Goal: Transaction & Acquisition: Purchase product/service

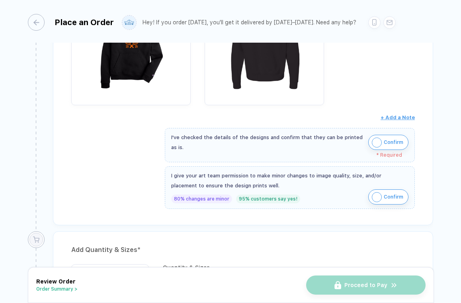
scroll to position [389, 0]
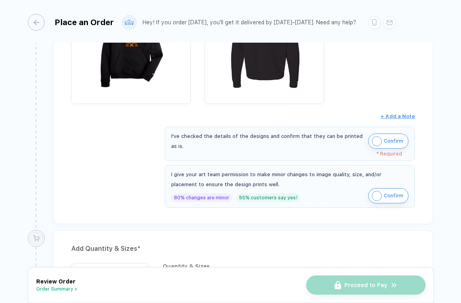
click at [375, 137] on img "button" at bounding box center [377, 141] width 10 height 10
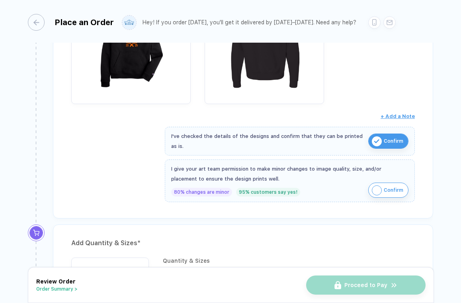
click at [380, 186] on img "button" at bounding box center [377, 190] width 10 height 10
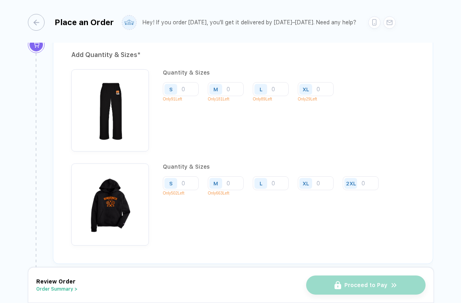
scroll to position [577, 0]
click at [272, 96] on input "number" at bounding box center [271, 89] width 36 height 14
click at [188, 89] on input "number" at bounding box center [181, 89] width 36 height 14
click at [321, 96] on input "number" at bounding box center [316, 89] width 36 height 14
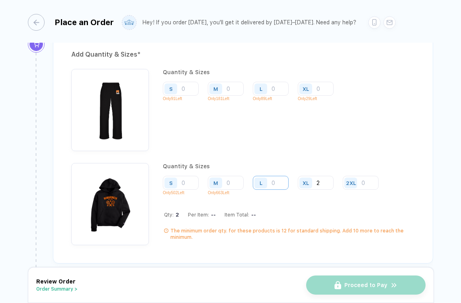
type input "2"
click at [281, 96] on input "number" at bounding box center [271, 89] width 36 height 14
type input "4"
click at [231, 96] on input "number" at bounding box center [226, 89] width 36 height 14
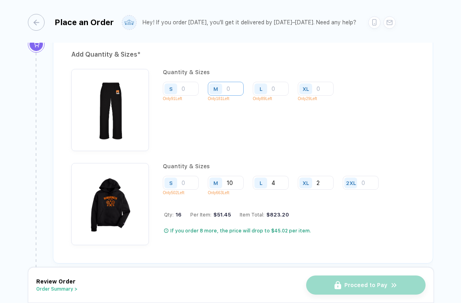
type input "10"
click at [227, 89] on input "number" at bounding box center [226, 89] width 36 height 14
click at [317, 86] on input "number" at bounding box center [316, 89] width 36 height 14
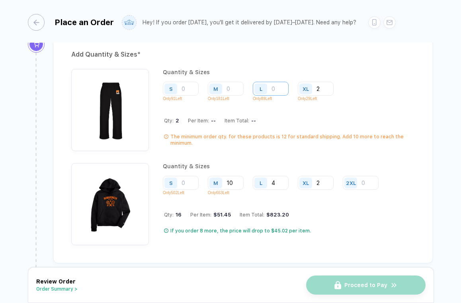
type input "2"
click at [279, 86] on input "number" at bounding box center [271, 89] width 36 height 14
type input "1"
click at [234, 86] on input "number" at bounding box center [226, 89] width 36 height 14
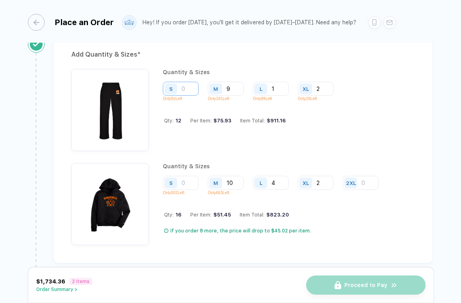
type input "9"
click at [189, 87] on input "number" at bounding box center [181, 89] width 36 height 14
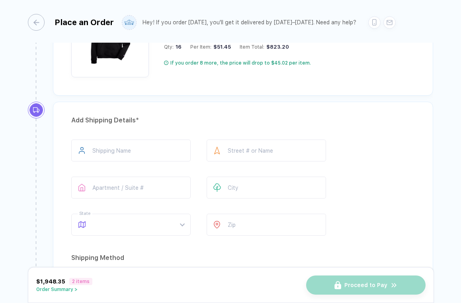
scroll to position [752, 0]
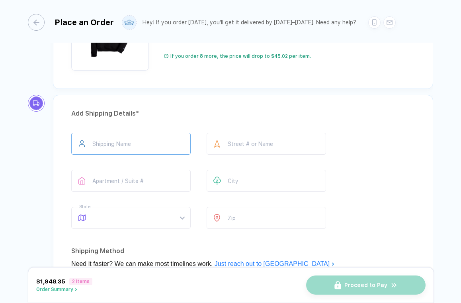
type input "3"
click at [203, 107] on div "Add Shipping Details *" at bounding box center [243, 113] width 344 height 13
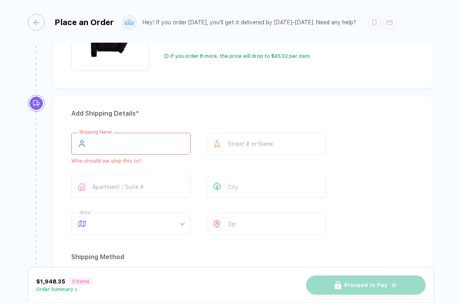
click at [122, 142] on input "text" at bounding box center [130, 144] width 119 height 22
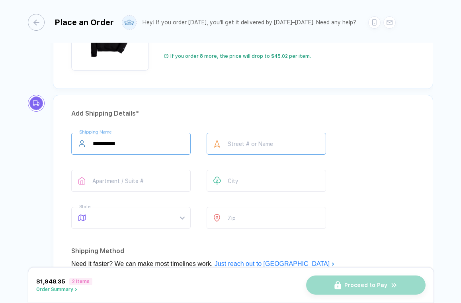
type input "**********"
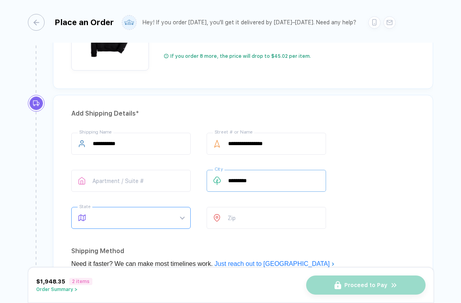
click at [178, 215] on span at bounding box center [139, 217] width 92 height 21
type input "*********"
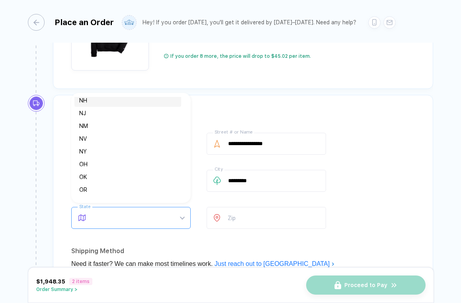
scroll to position [386, 0]
click at [114, 149] on div "NY" at bounding box center [127, 150] width 97 height 9
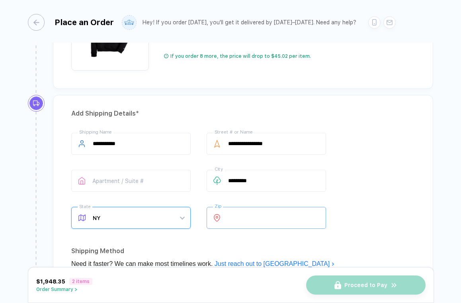
click at [270, 219] on input "number" at bounding box center [266, 218] width 119 height 22
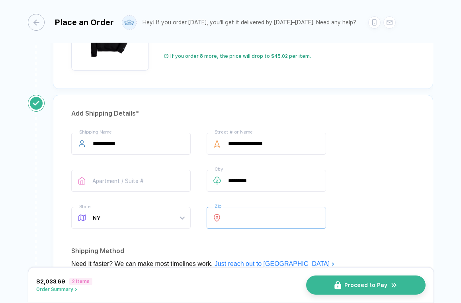
type input "*****"
click at [393, 168] on div "**********" at bounding box center [243, 182] width 344 height 99
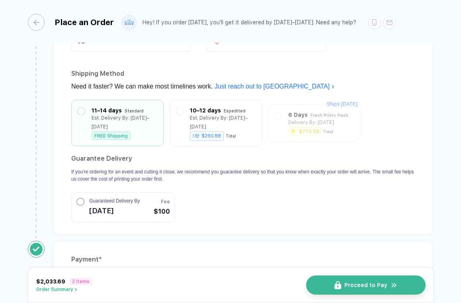
scroll to position [930, 0]
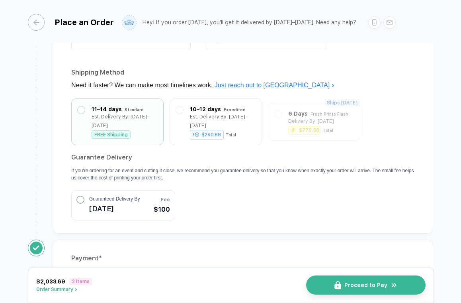
click at [86, 195] on div "Guaranteed Delivery By [DATE]" at bounding box center [107, 205] width 63 height 20
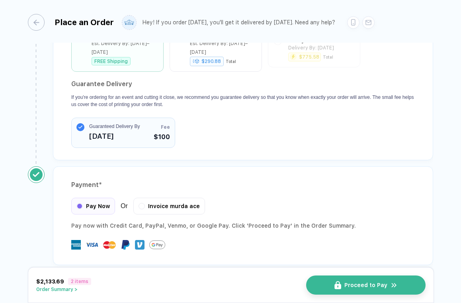
scroll to position [1003, 0]
click at [351, 286] on span "Proceed to Pay" at bounding box center [370, 285] width 43 height 6
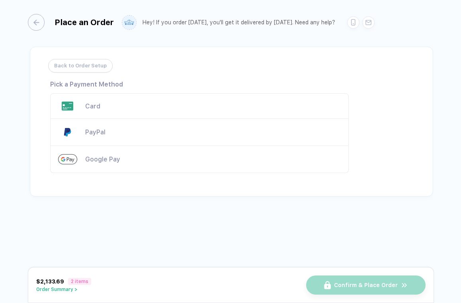
click at [90, 100] on div "Card" at bounding box center [199, 105] width 299 height 25
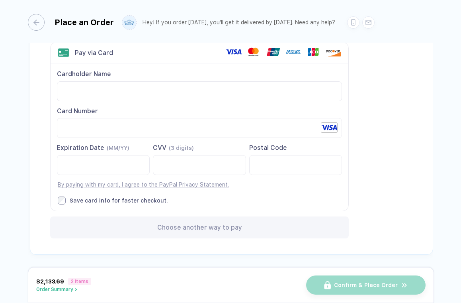
scroll to position [51, 0]
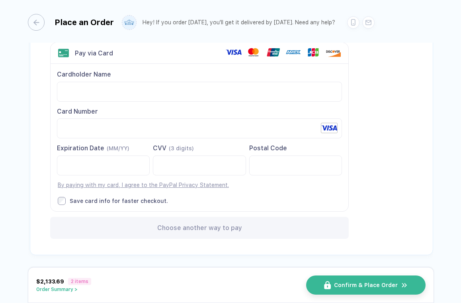
click at [402, 183] on div "Back to Order Setup Visa MasterCard Union Pay American Express JCB Discover Din…" at bounding box center [231, 125] width 403 height 259
click at [372, 146] on div "Back to Order Setup Visa MasterCard Union Pay American Express JCB Discover Din…" at bounding box center [231, 125] width 403 height 259
click at [357, 283] on span "Confirm & Place Order" at bounding box center [371, 285] width 64 height 6
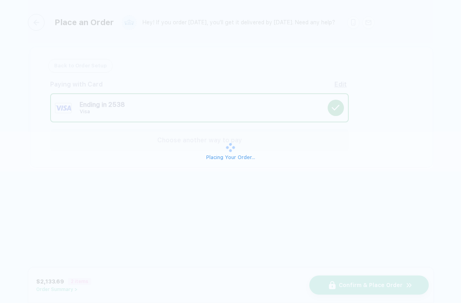
scroll to position [0, 0]
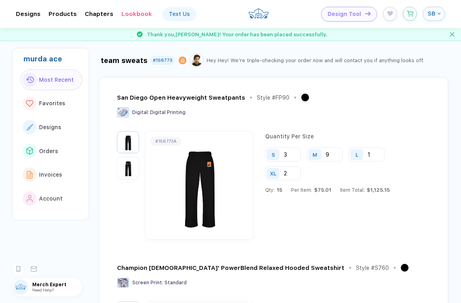
click at [129, 165] on img "button" at bounding box center [128, 168] width 18 height 18
click at [125, 145] on img "button" at bounding box center [128, 142] width 18 height 18
click at [325, 125] on div "San Diego Open Heavyweight Sweatpants Style # FP90 Digital : Digital Printing" at bounding box center [272, 112] width 311 height 38
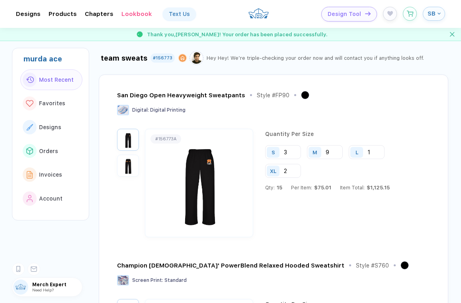
click at [439, 16] on button "SB" at bounding box center [434, 14] width 22 height 14
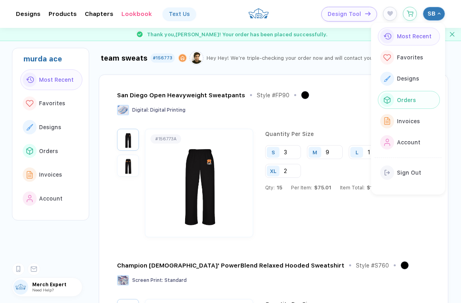
click at [410, 105] on button "Orders" at bounding box center [409, 100] width 62 height 18
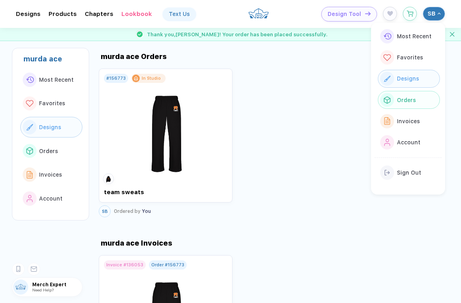
scroll to position [931, 0]
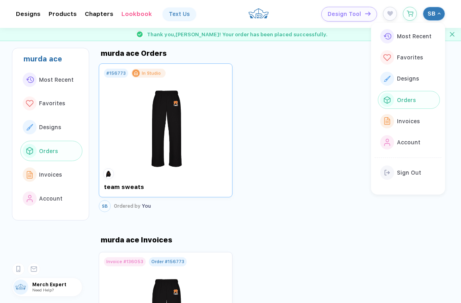
click at [186, 162] on img at bounding box center [166, 125] width 90 height 94
